Goal: Transaction & Acquisition: Purchase product/service

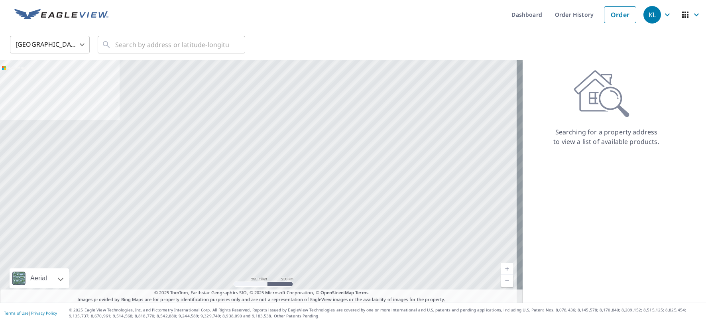
click at [80, 45] on body "KL KL Dashboard Order History Order KL [GEOGRAPHIC_DATA] US ​ ​ Aerial Road A s…" at bounding box center [353, 161] width 706 height 323
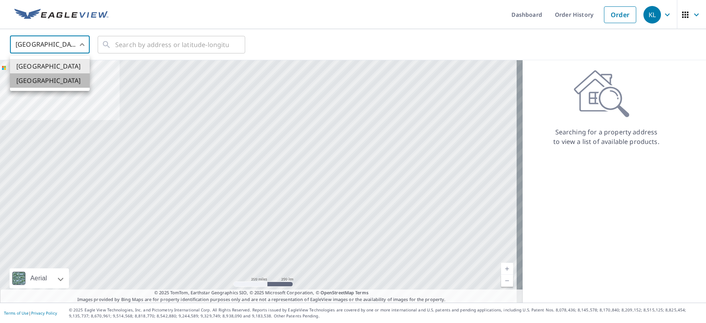
click at [35, 84] on li "[GEOGRAPHIC_DATA]" at bounding box center [50, 80] width 80 height 14
type input "CA"
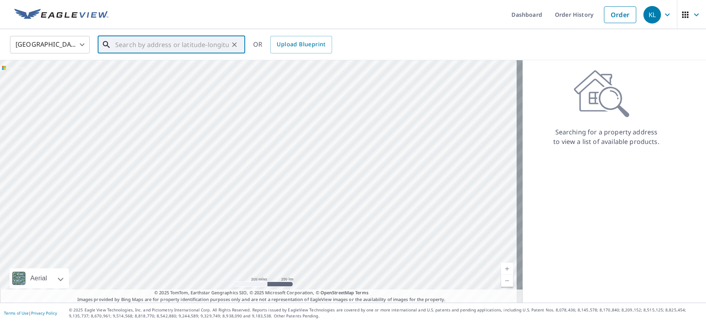
click at [125, 44] on input "text" at bounding box center [172, 44] width 114 height 22
click at [175, 71] on span "[STREET_ADDRESS]" at bounding box center [176, 68] width 125 height 10
type input "[STREET_ADDRESS]"
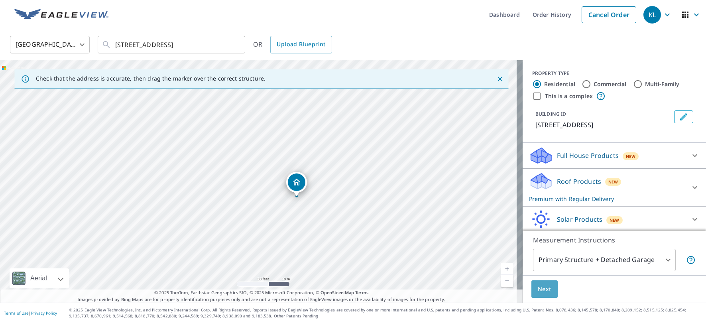
click at [542, 288] on span "Next" at bounding box center [545, 289] width 14 height 10
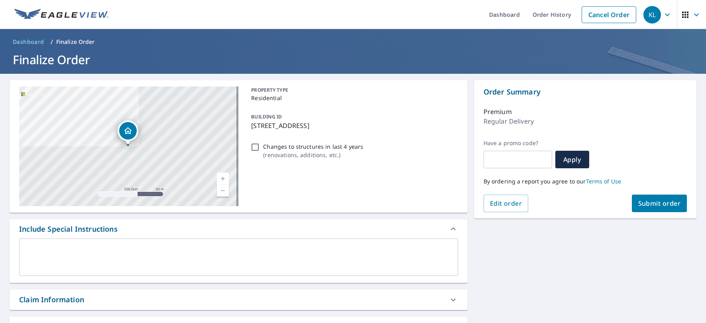
click at [660, 199] on span "Submit order" at bounding box center [659, 203] width 43 height 9
checkbox input "true"
